Goal: Communication & Community: Ask a question

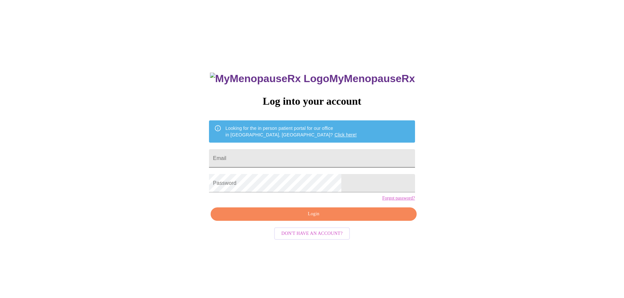
click at [309, 151] on input "Email" at bounding box center [312, 158] width 206 height 18
type input "[PERSON_NAME][EMAIL_ADDRESS][DOMAIN_NAME]"
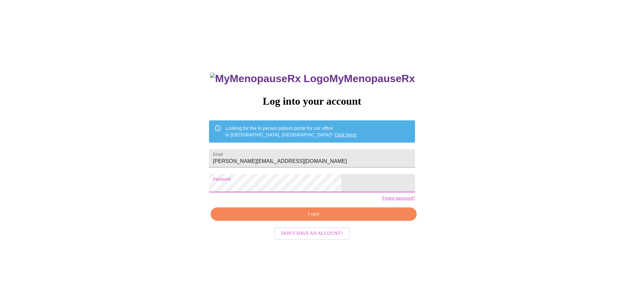
click at [298, 218] on span "Login" at bounding box center [313, 214] width 191 height 8
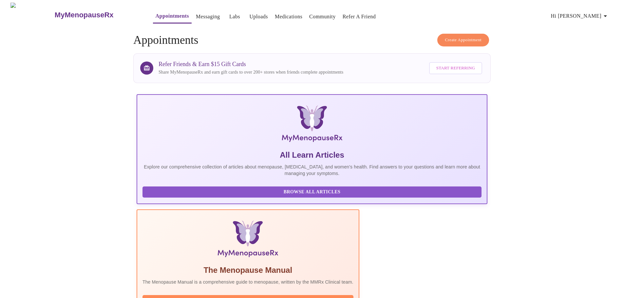
click at [196, 15] on link "Messaging" at bounding box center [208, 16] width 24 height 9
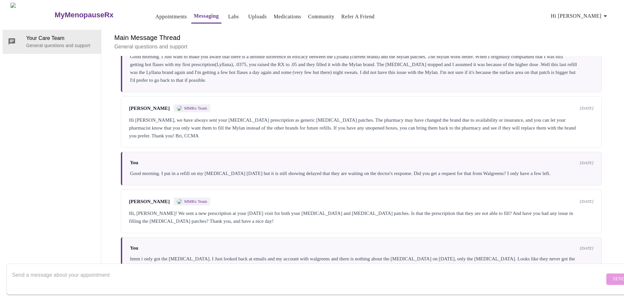
scroll to position [1616, 0]
click at [235, 139] on div "Hi [PERSON_NAME], we have always sent your [MEDICAL_DATA] prescription as gener…" at bounding box center [361, 128] width 464 height 24
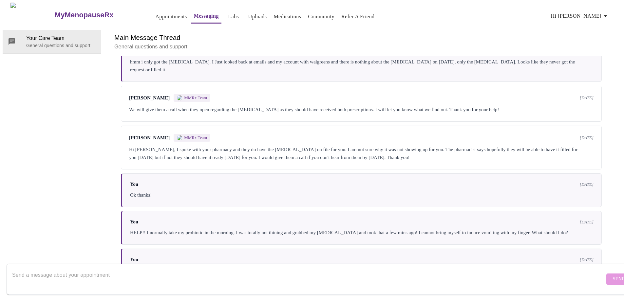
scroll to position [1943, 0]
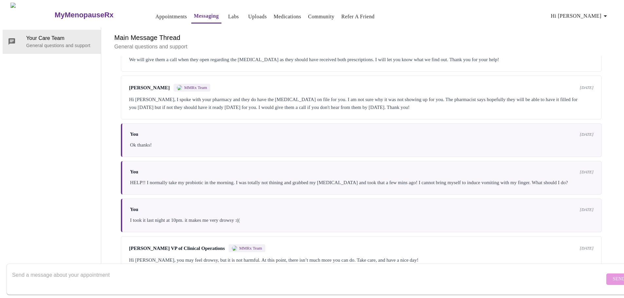
click at [70, 269] on textarea "Send a message about your appointment" at bounding box center [308, 279] width 592 height 21
click at [252, 269] on textarea "Good morning. If you scroll up to [DATE] when I asked about the [MEDICAL_DATA] …" at bounding box center [308, 279] width 592 height 21
click at [286, 269] on textarea "Good morning. If you scroll up to [DATE] when I asked about the [MEDICAL_DATA] …" at bounding box center [308, 279] width 592 height 21
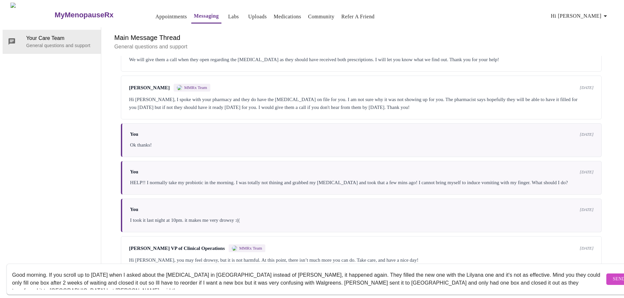
scroll to position [4, 0]
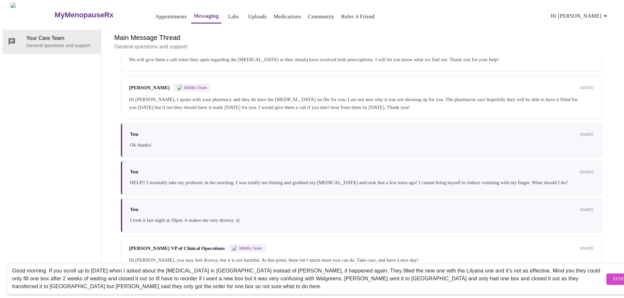
type textarea "Good morning. If you scroll up to [DATE] when I asked about the [MEDICAL_DATA] …"
click at [612, 275] on span "Send" at bounding box center [618, 279] width 12 height 8
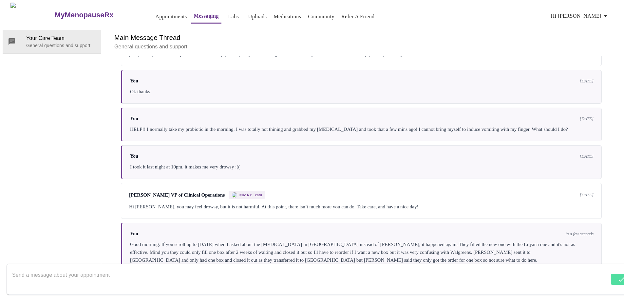
scroll to position [1998, 0]
